Goal: Task Accomplishment & Management: Manage account settings

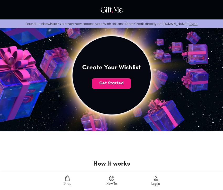
scroll to position [86, 0]
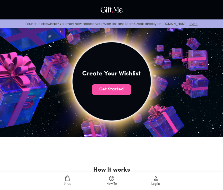
click at [100, 90] on span "Get Started" at bounding box center [111, 89] width 39 height 6
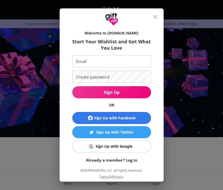
click at [97, 147] on div "Sign Up with Google" at bounding box center [114, 146] width 37 height 6
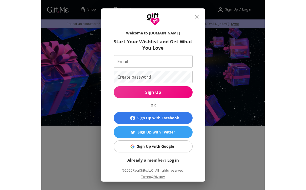
scroll to position [74, 0]
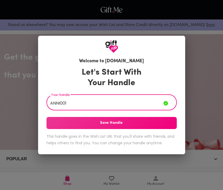
type input "ANNI001"
click at [109, 127] on button "Save Handle" at bounding box center [112, 123] width 130 height 12
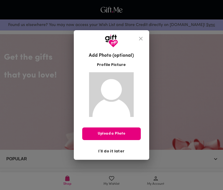
click at [110, 152] on span "I'll do it later" at bounding box center [111, 151] width 26 height 6
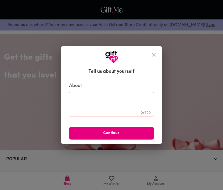
click at [152, 54] on icon "close" at bounding box center [154, 55] width 4 height 4
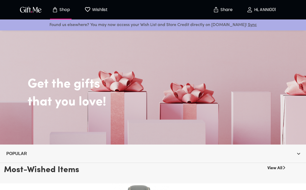
scroll to position [1, 0]
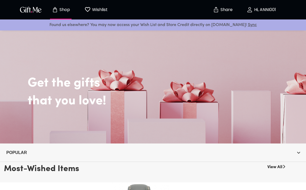
click at [223, 8] on icon "button" at bounding box center [249, 10] width 6 height 6
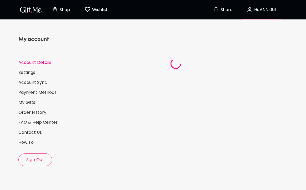
select select "US"
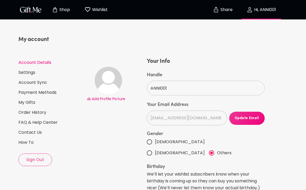
scroll to position [1, 0]
